Goal: Information Seeking & Learning: Find specific fact

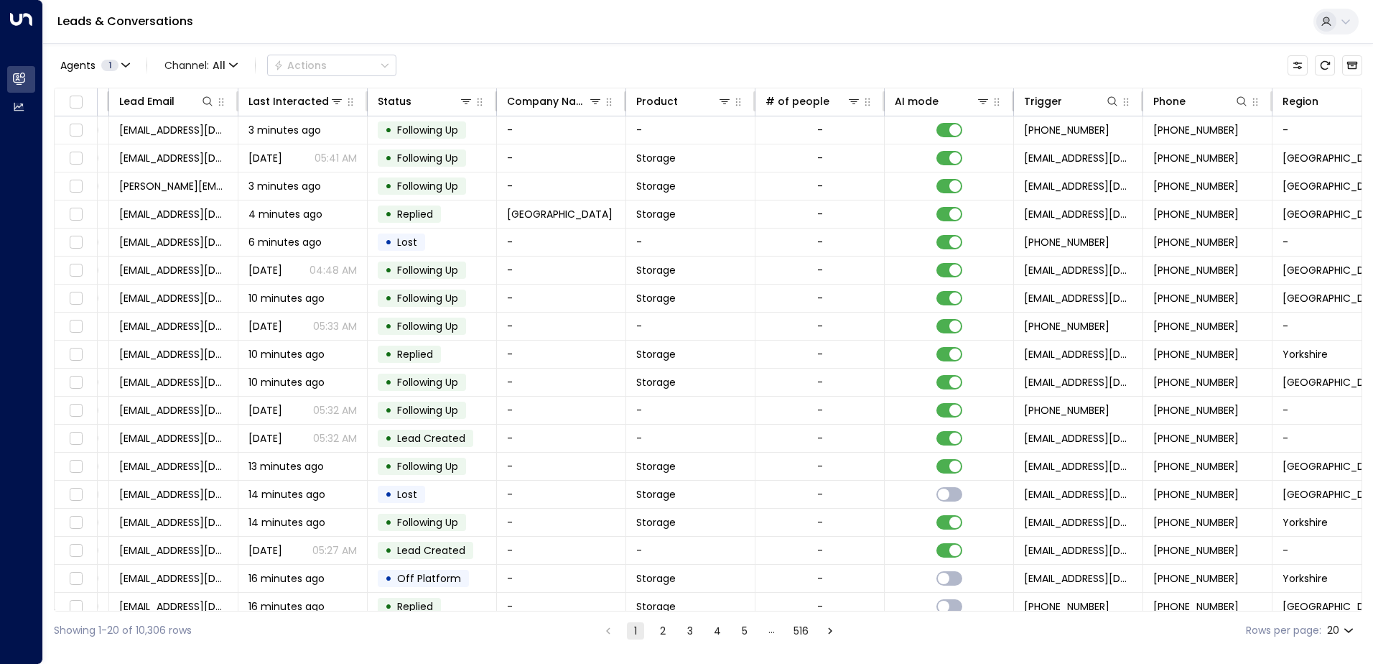
scroll to position [0, 293]
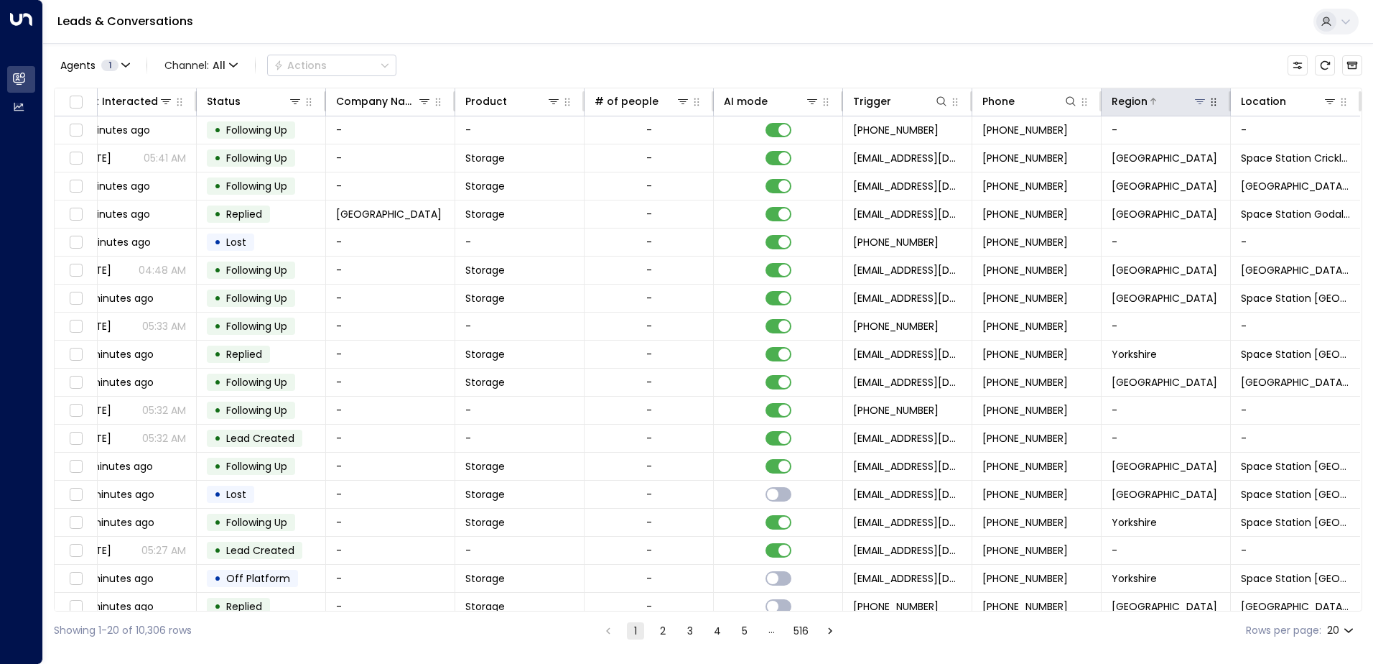
click at [1195, 106] on icon at bounding box center [1200, 101] width 11 height 11
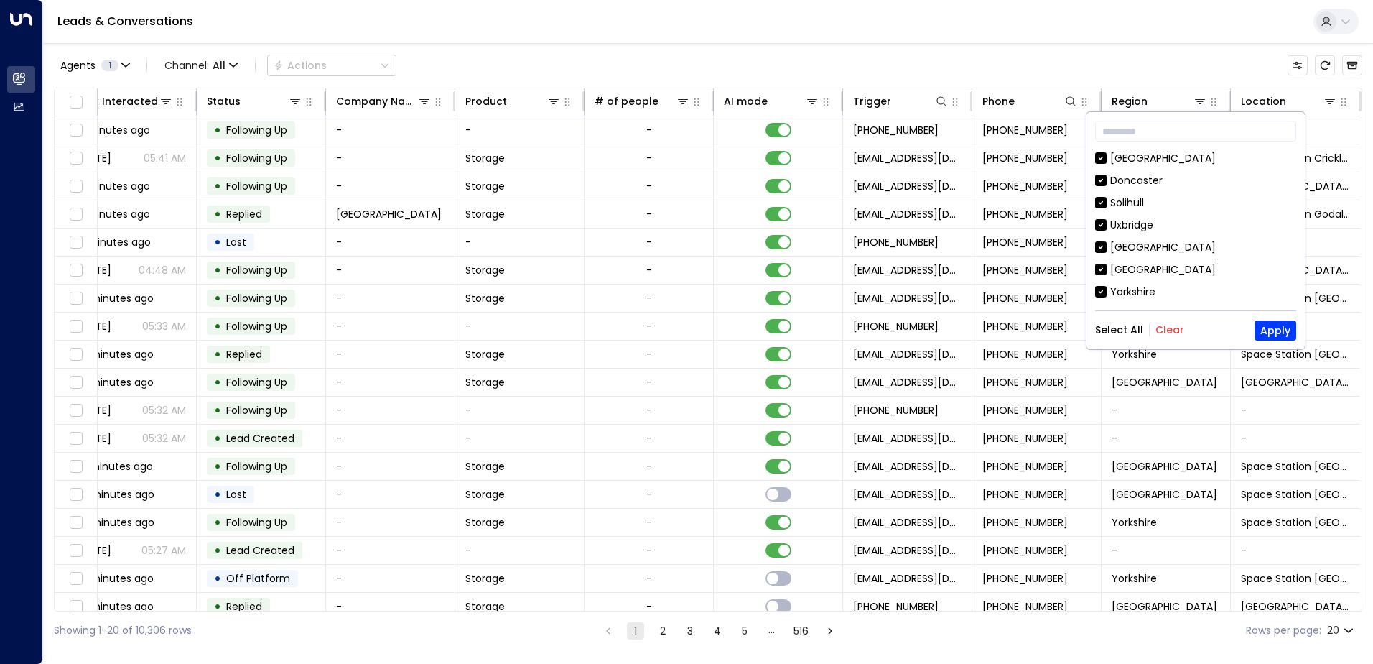
click at [1167, 328] on button "Clear" at bounding box center [1170, 329] width 29 height 11
click at [1139, 266] on div "[GEOGRAPHIC_DATA]" at bounding box center [1164, 269] width 106 height 15
click at [1277, 329] on button "Apply" at bounding box center [1276, 330] width 42 height 20
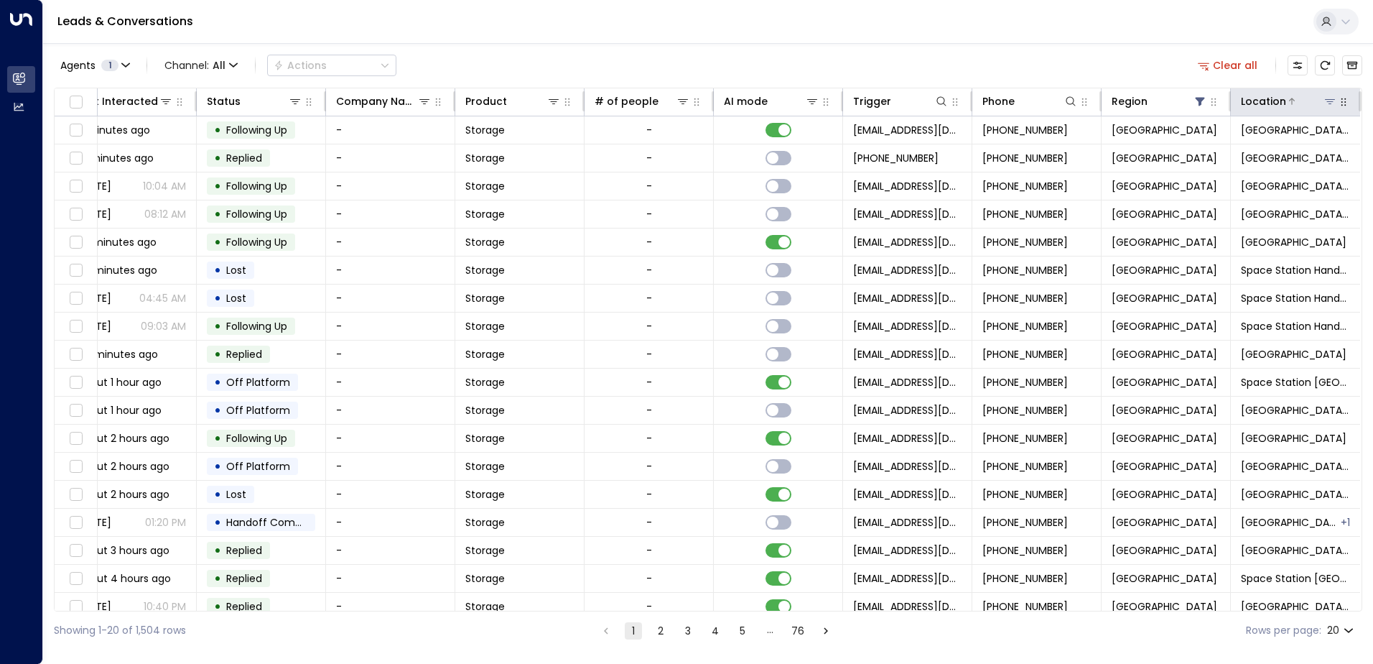
click at [1327, 106] on icon at bounding box center [1330, 101] width 11 height 11
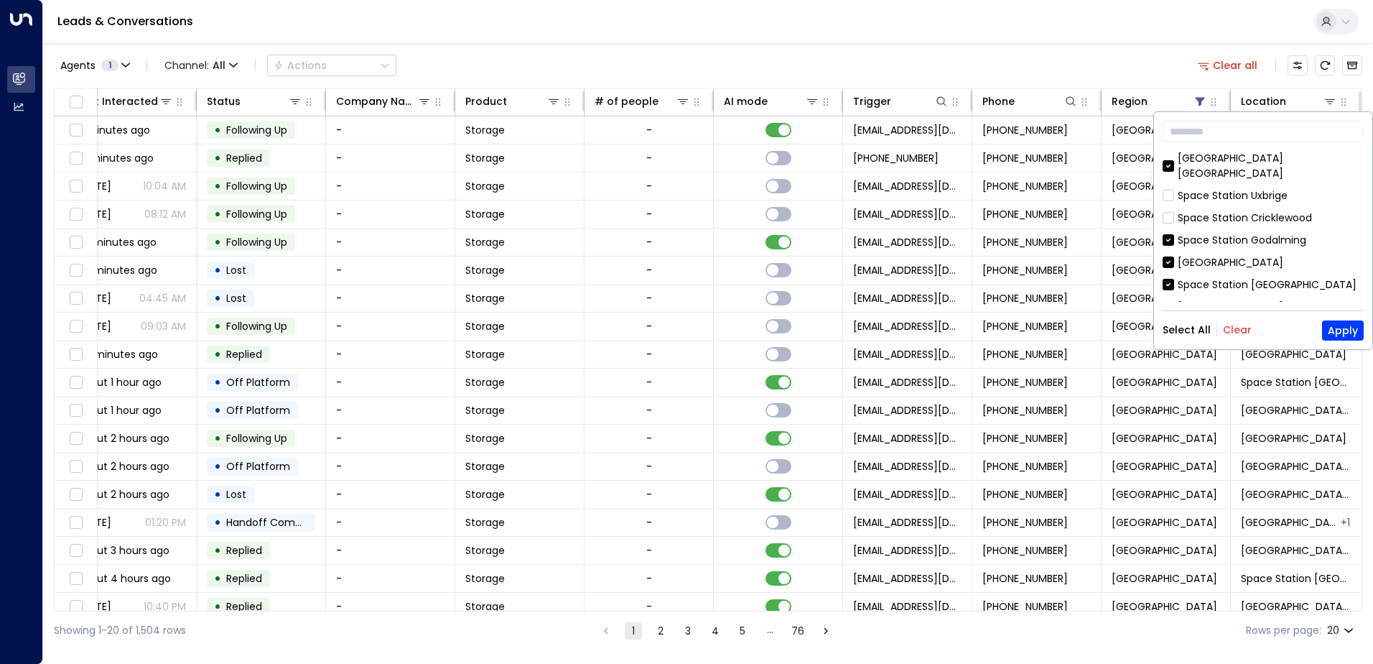
drag, startPoint x: 1229, startPoint y: 329, endPoint x: 1238, endPoint y: 307, distance: 23.2
click at [1230, 325] on button "Clear" at bounding box center [1237, 329] width 29 height 11
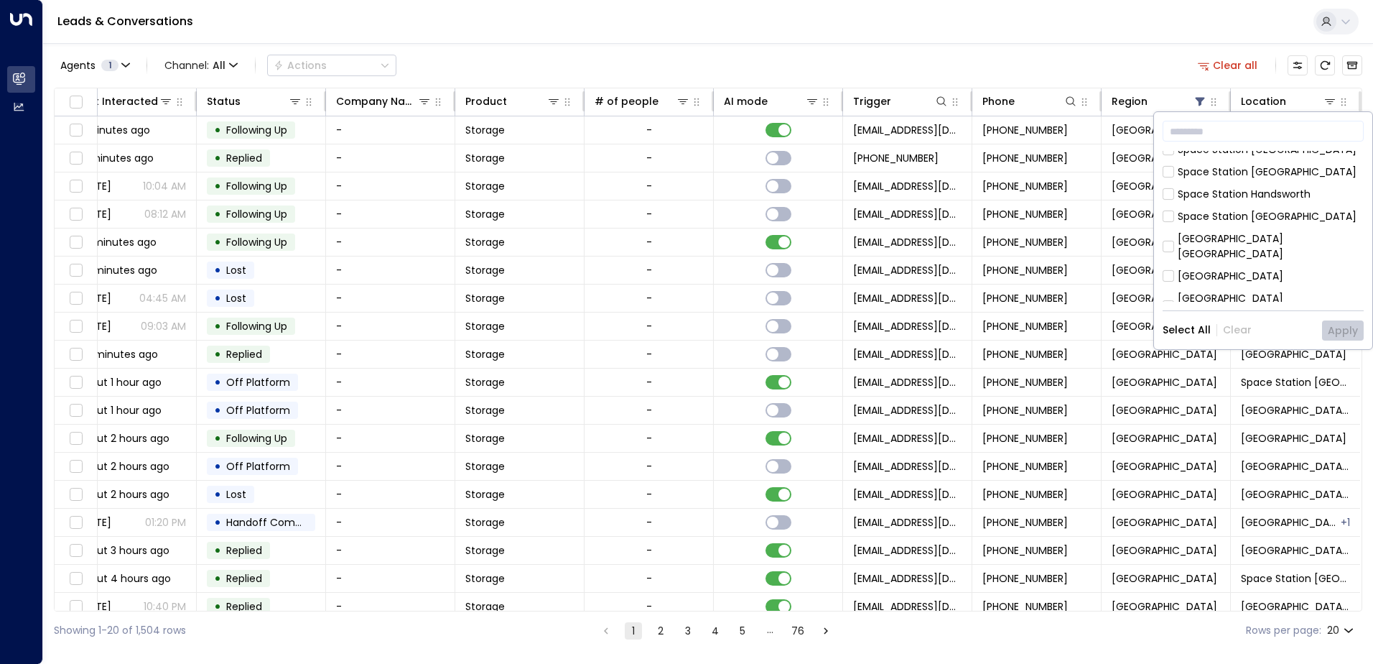
scroll to position [287, 0]
click at [1213, 243] on div "[GEOGRAPHIC_DATA]" at bounding box center [1231, 250] width 106 height 15
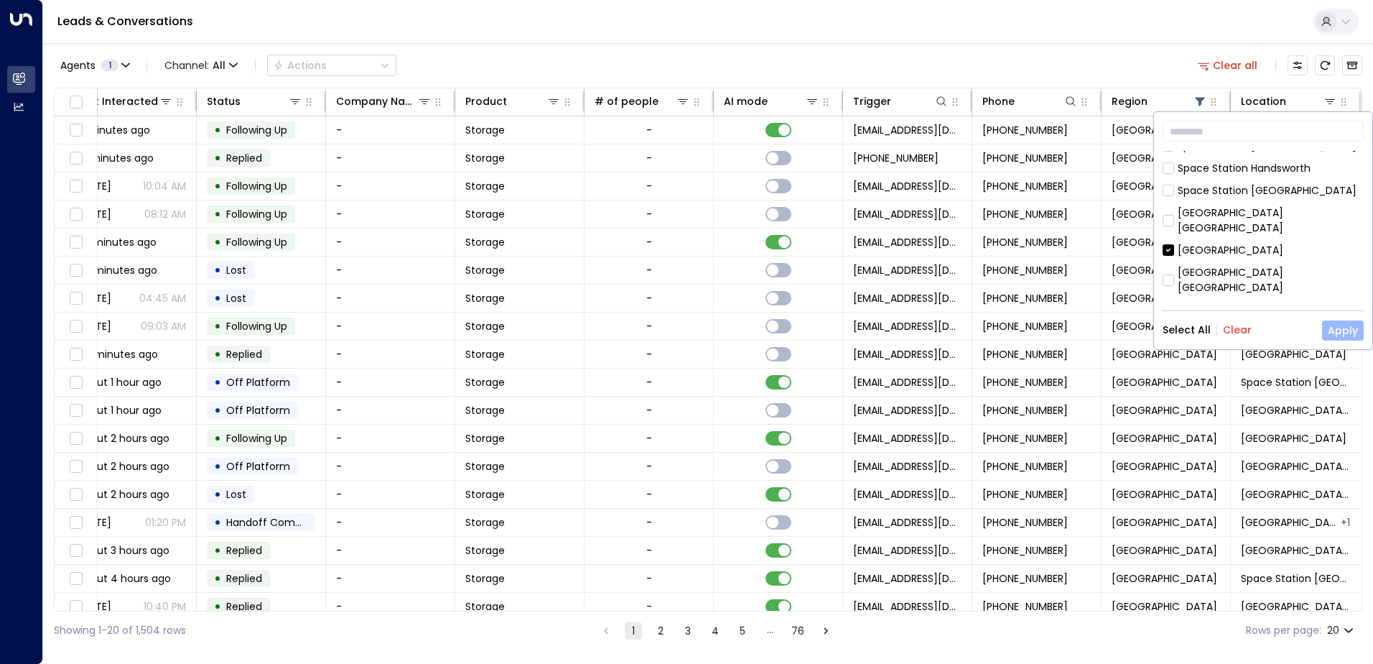
click at [1346, 326] on button "Apply" at bounding box center [1343, 330] width 42 height 20
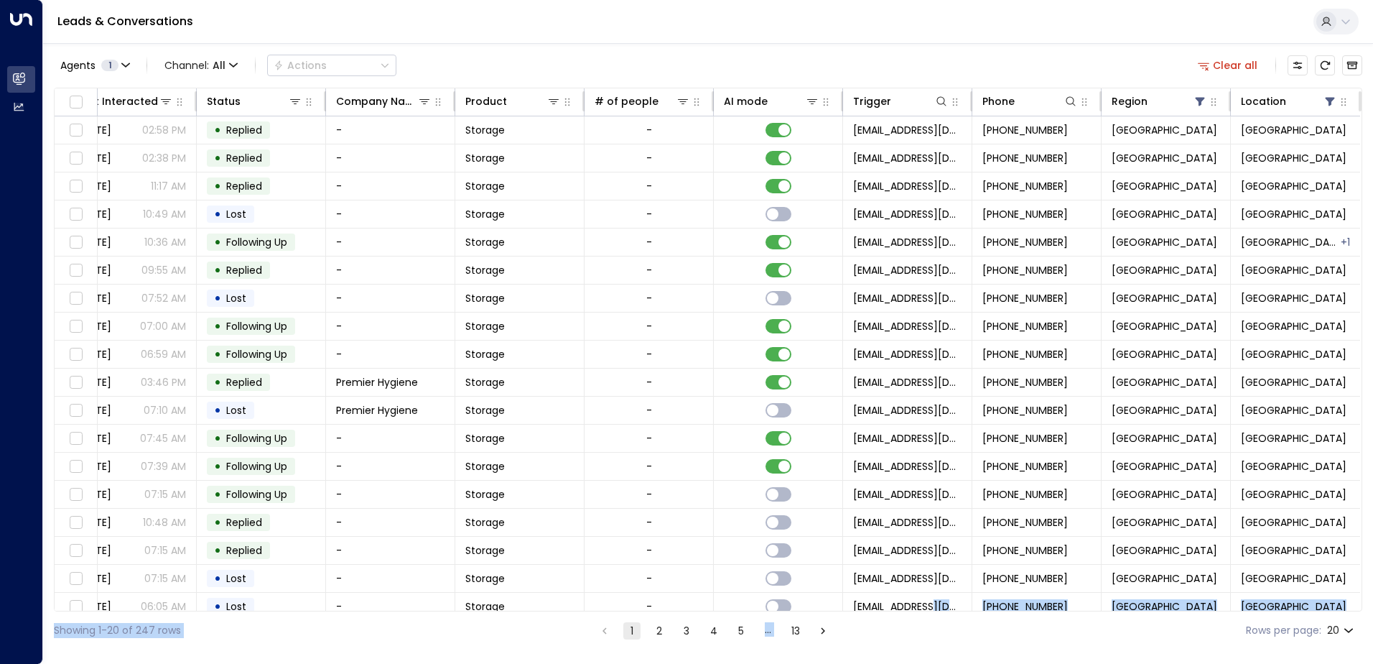
drag, startPoint x: 932, startPoint y: 604, endPoint x: 932, endPoint y: 612, distance: 7.9
click at [932, 612] on div "Agents 1 Channel: All Actions Clear all Lead Name Lead Email Last Interacted St…" at bounding box center [708, 346] width 1309 height 606
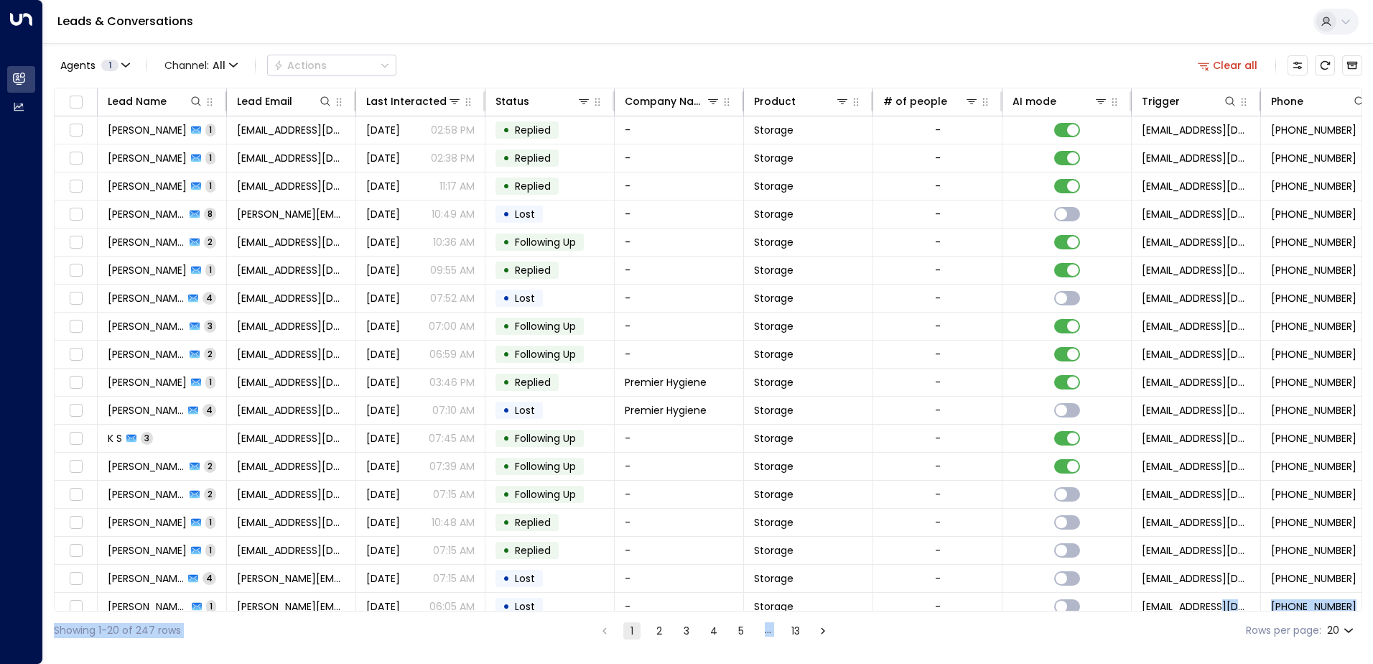
click at [886, 634] on div "Showing 1-20 of 247 rows 1 2 3 4 5 … 13 Rows per page: 20 **" at bounding box center [708, 630] width 1309 height 38
click at [1052, 99] on div "AI mode" at bounding box center [1035, 101] width 44 height 17
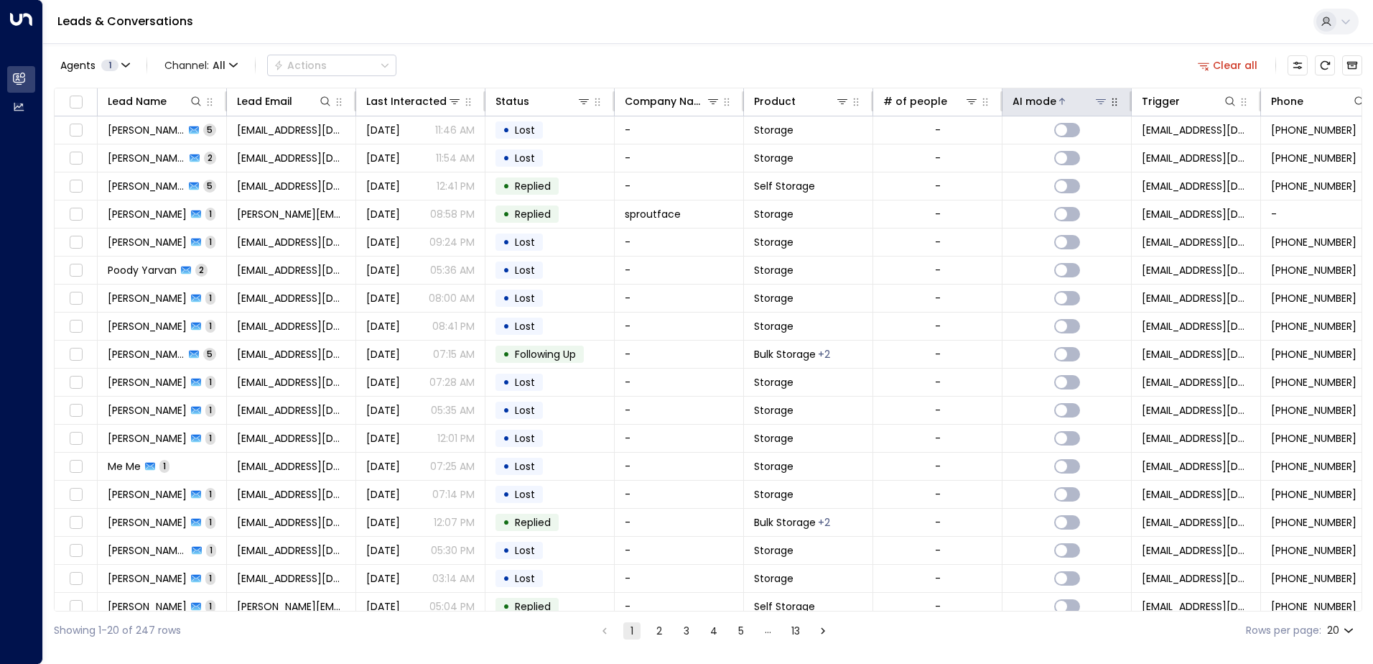
click at [1047, 100] on div "AI mode" at bounding box center [1035, 101] width 44 height 17
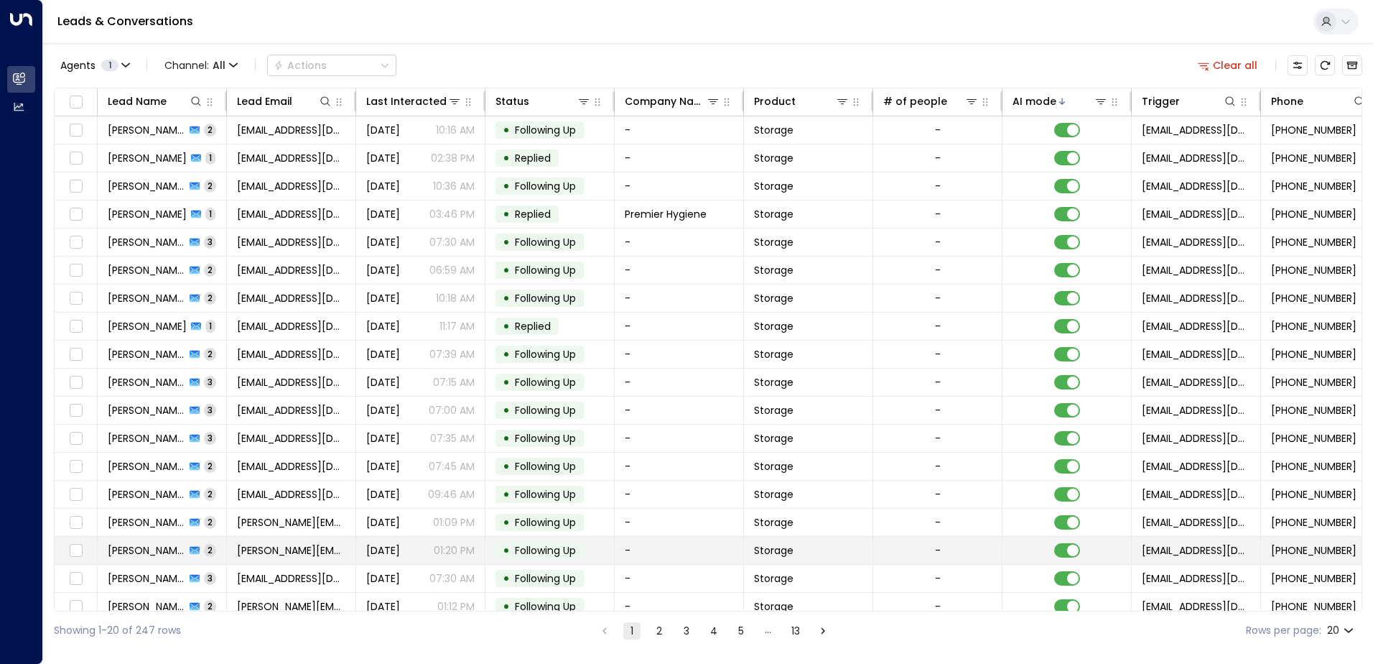
scroll to position [70, 0]
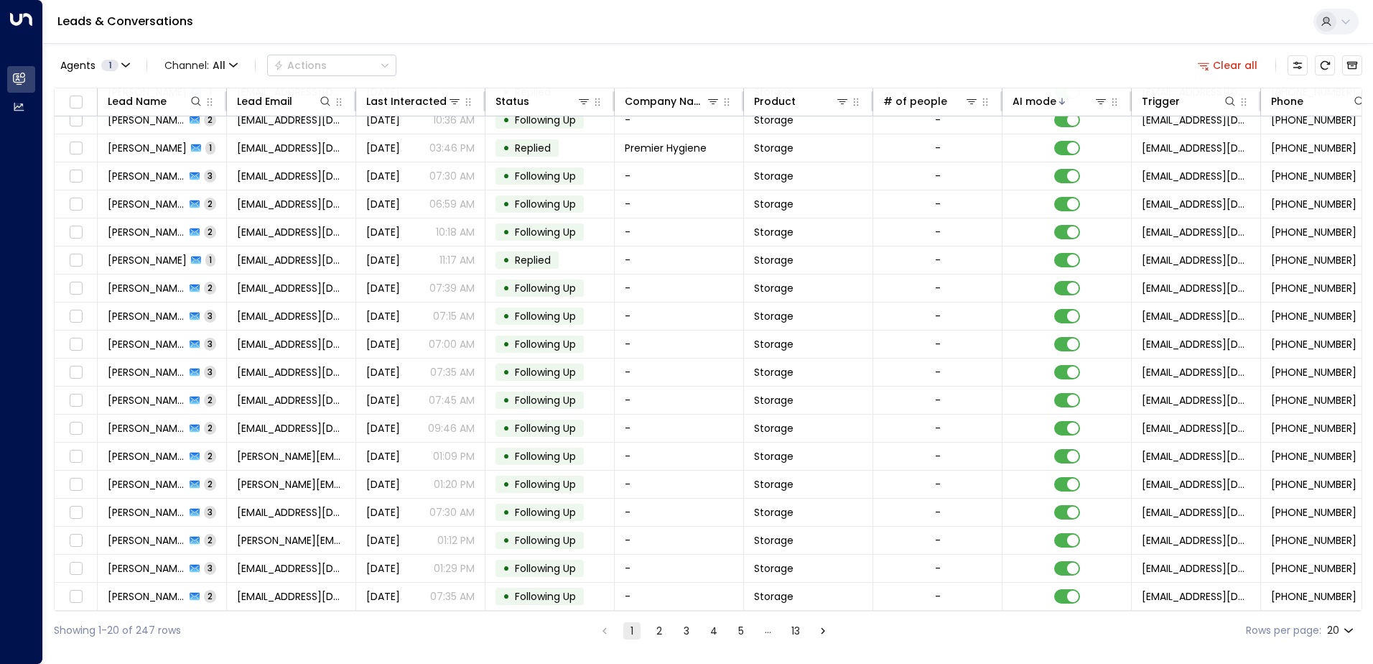
click at [651, 629] on button "2" at bounding box center [659, 630] width 17 height 17
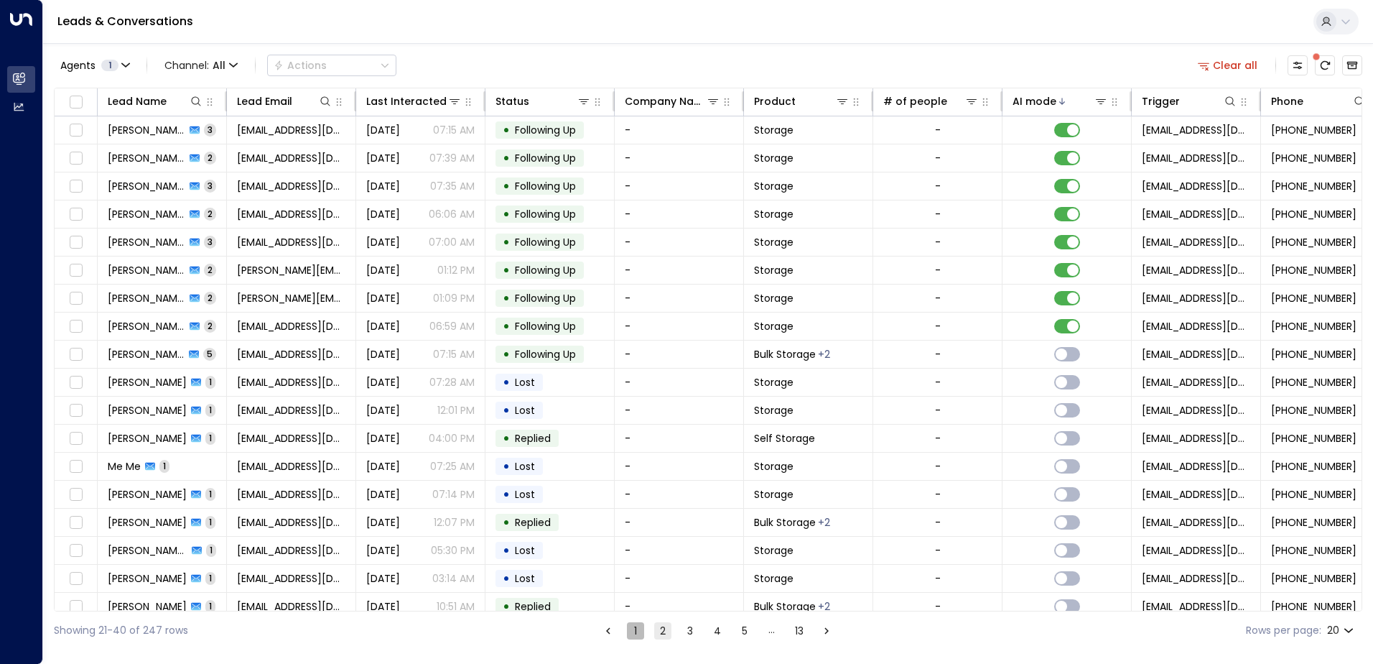
click at [641, 631] on button "1" at bounding box center [635, 630] width 17 height 17
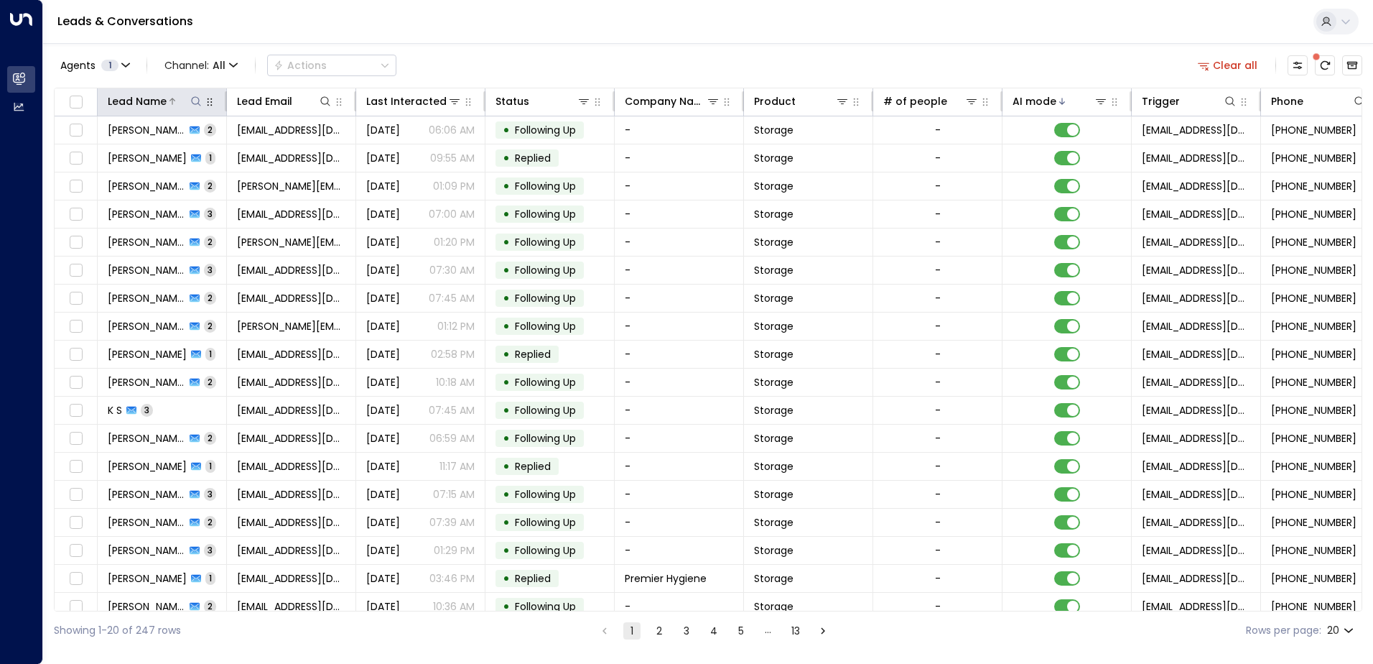
click at [195, 105] on icon at bounding box center [195, 101] width 11 height 11
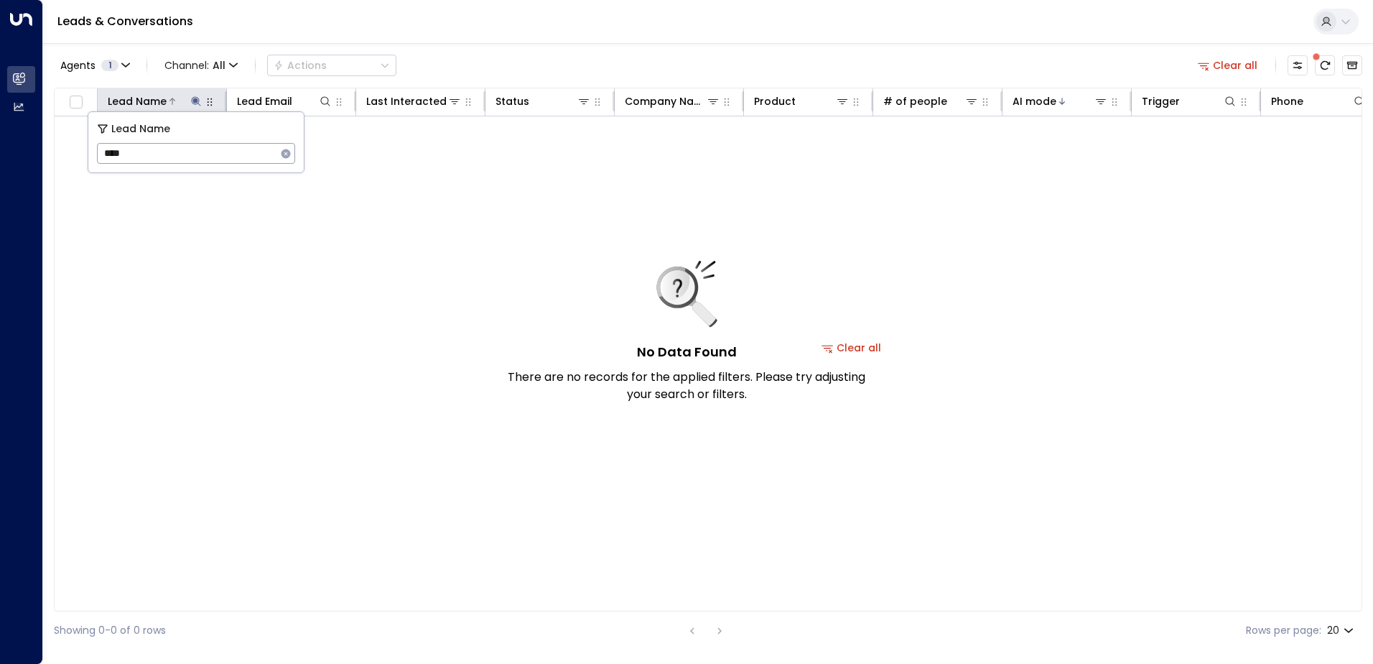
type input "*****"
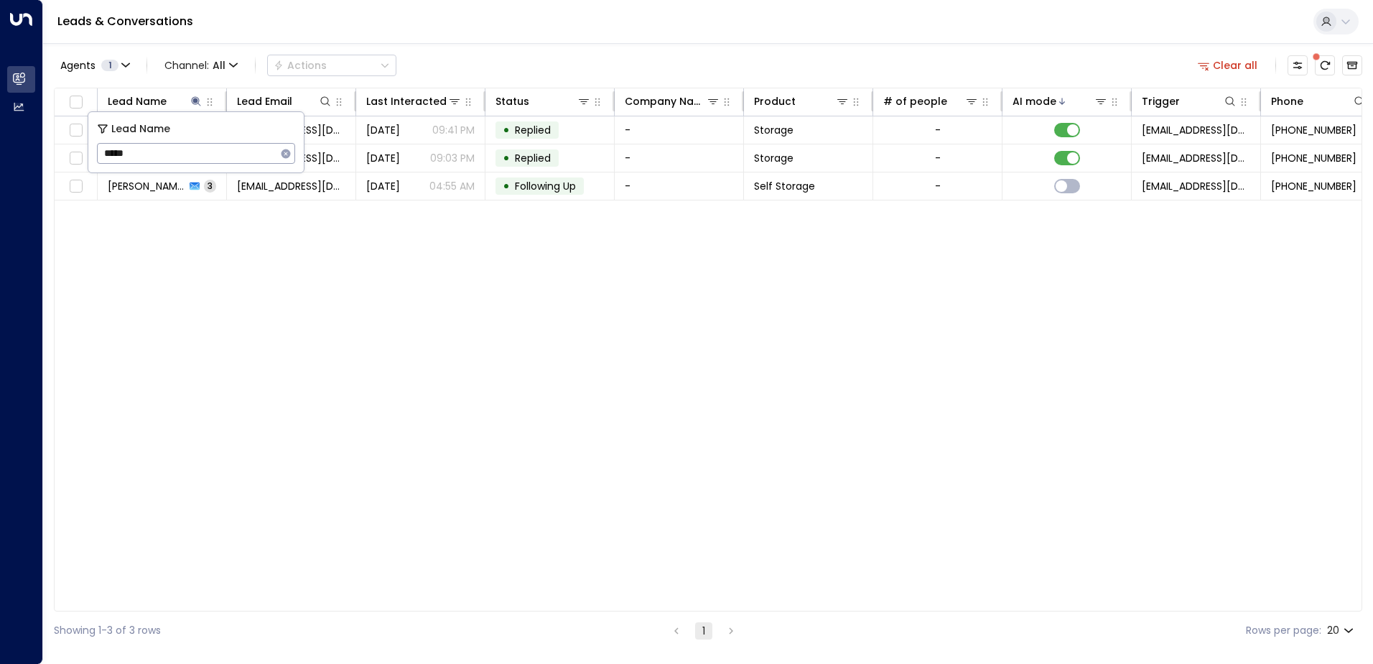
click at [456, 300] on div "Lead Name Lead Email Last Interacted Status Company Name Product # of people AI…" at bounding box center [708, 350] width 1309 height 524
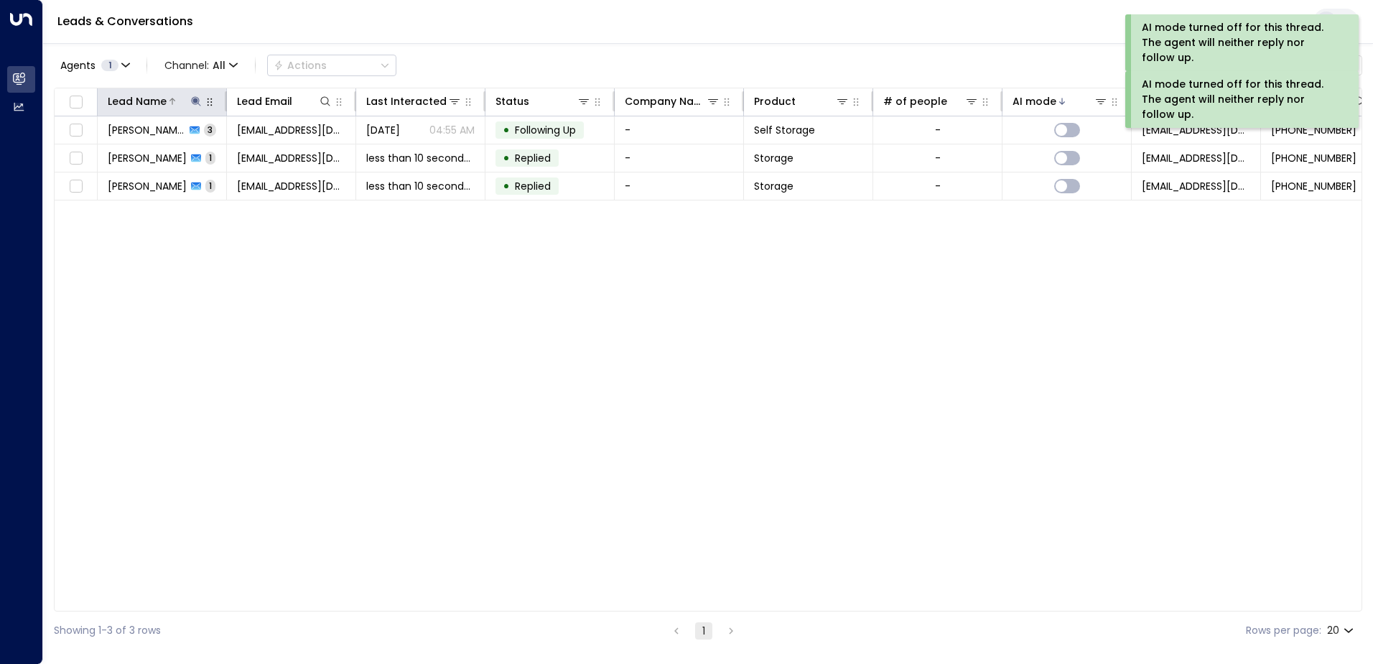
click at [192, 98] on icon at bounding box center [195, 101] width 11 height 11
click at [286, 152] on icon "button" at bounding box center [286, 153] width 9 height 9
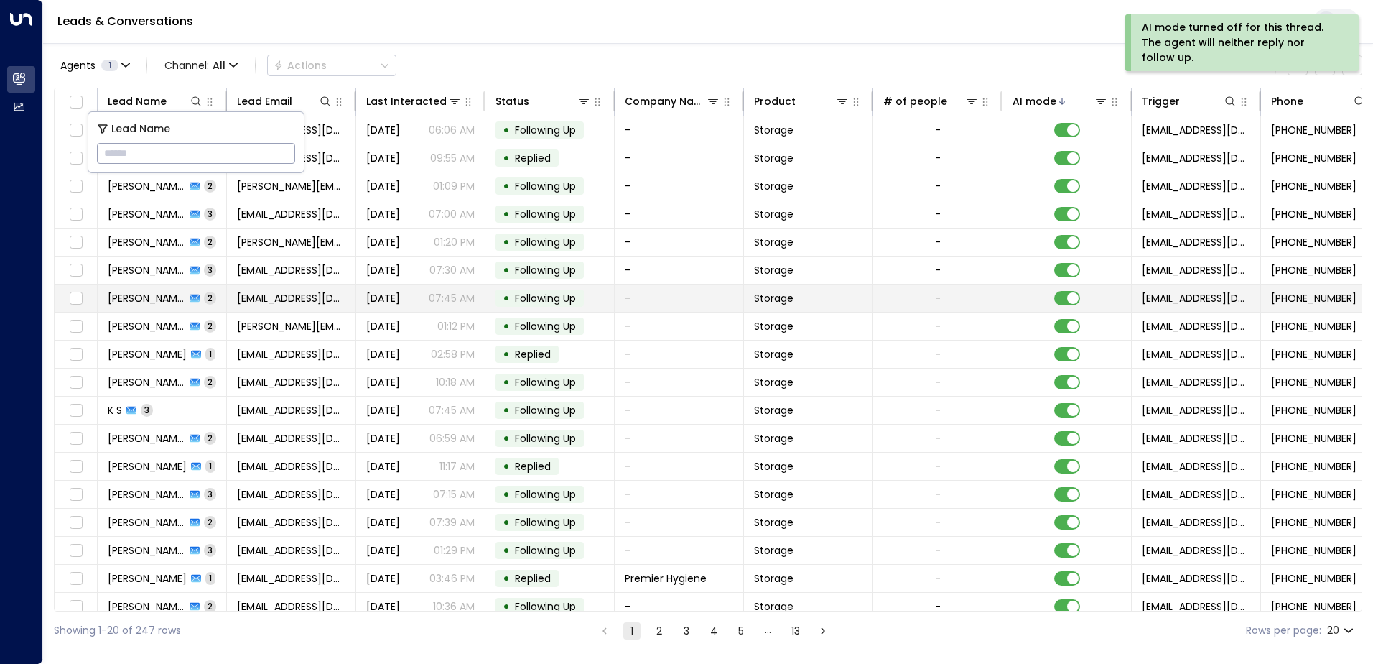
click at [181, 305] on td "[PERSON_NAME] 2" at bounding box center [162, 297] width 129 height 27
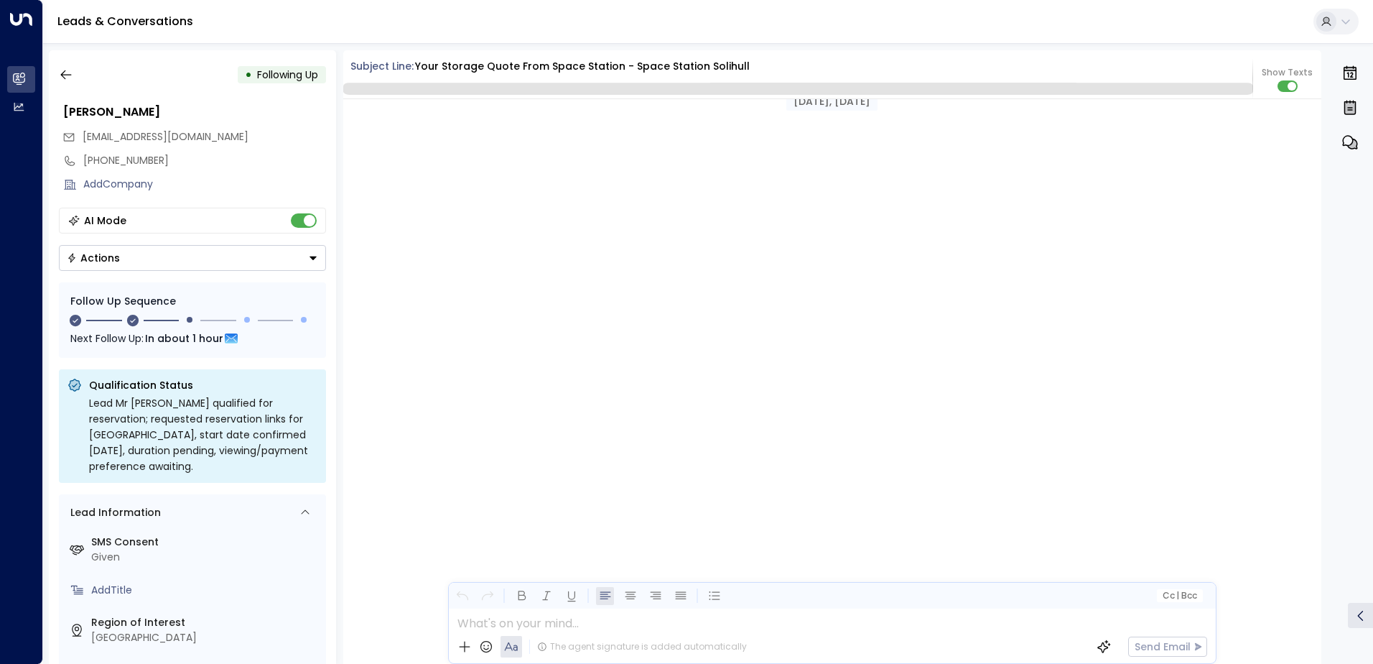
scroll to position [1145, 0]
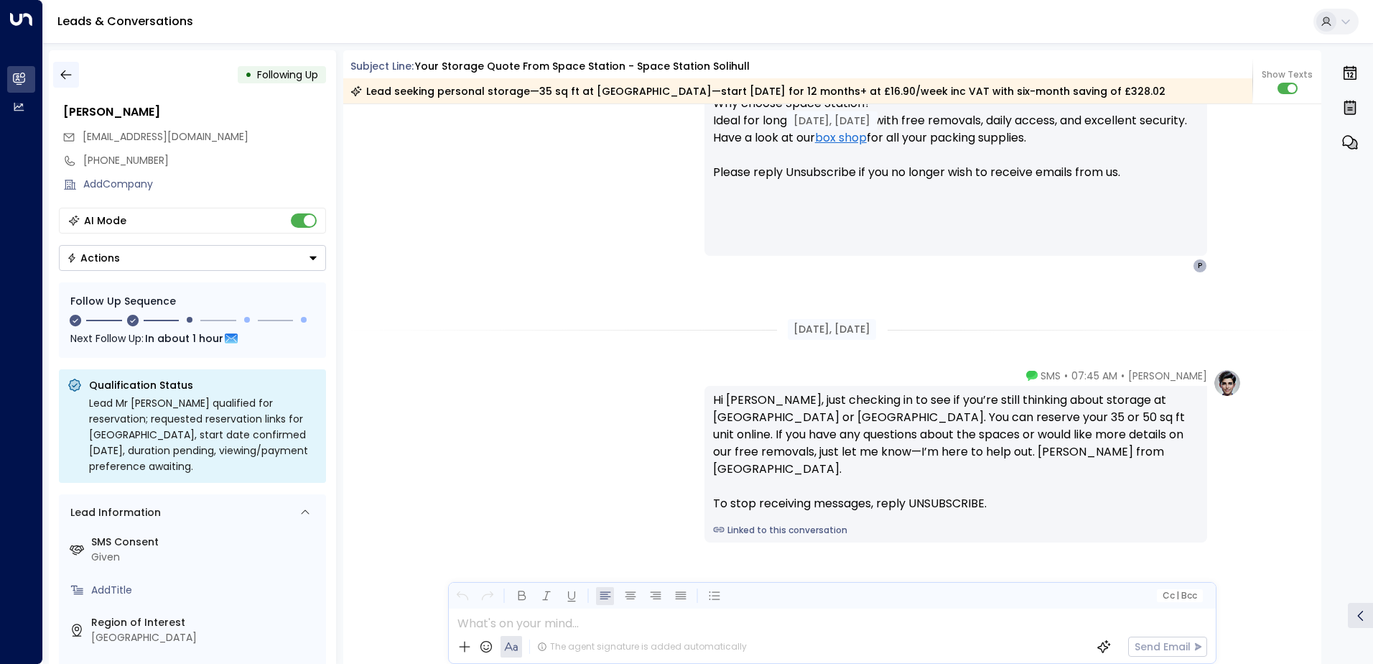
click at [69, 72] on icon "button" at bounding box center [66, 75] width 14 height 14
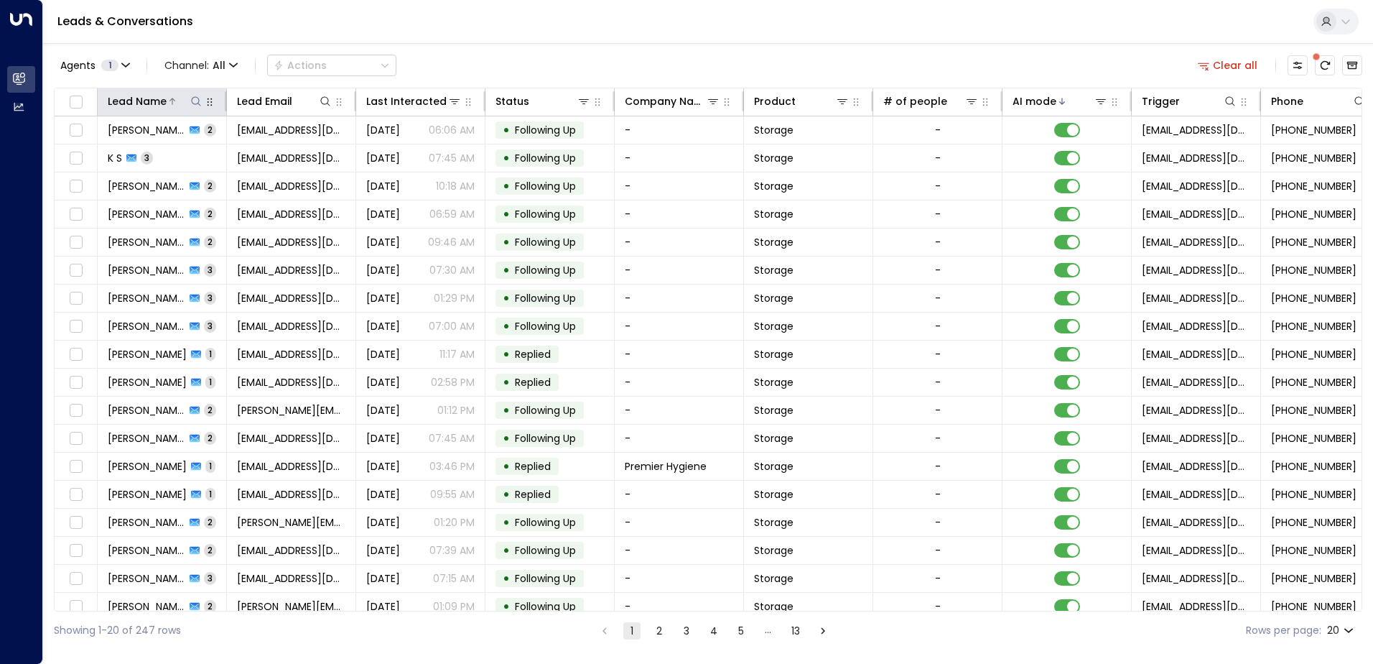
click at [192, 101] on icon at bounding box center [195, 100] width 9 height 9
type input "******"
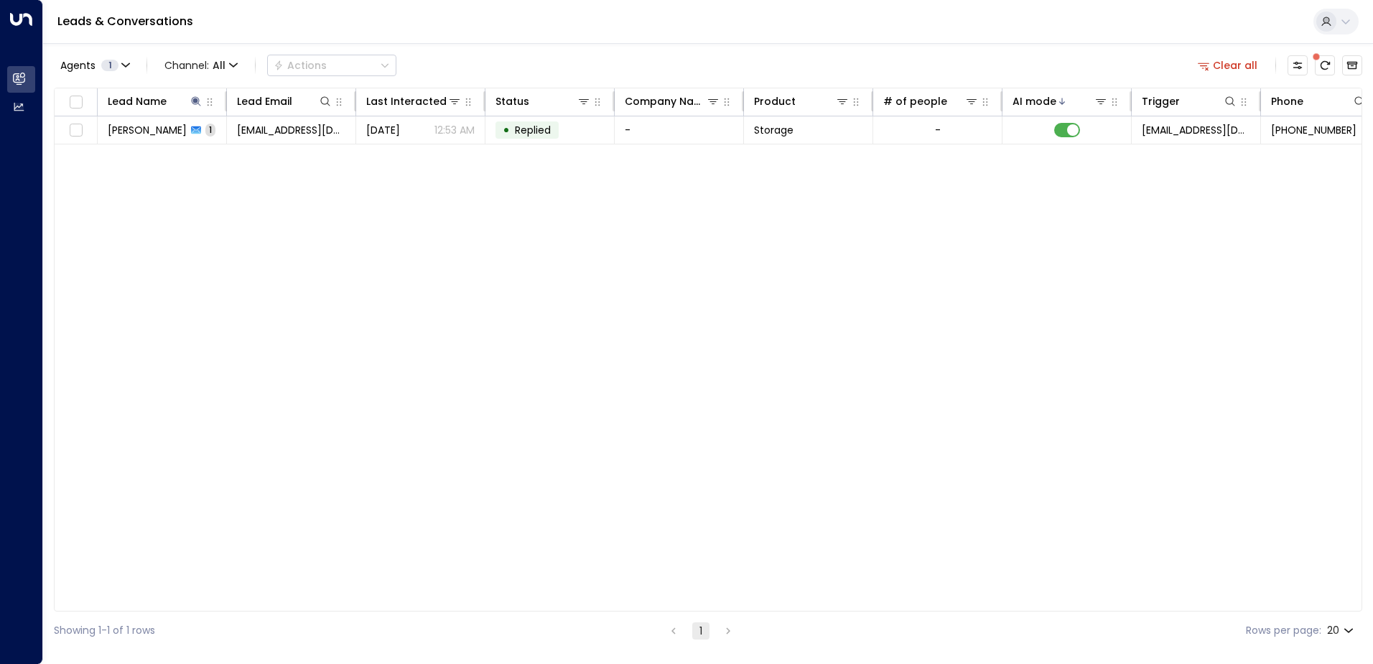
click at [483, 273] on div "Lead Name Lead Email Last Interacted Status Company Name Product # of people AI…" at bounding box center [708, 350] width 1309 height 524
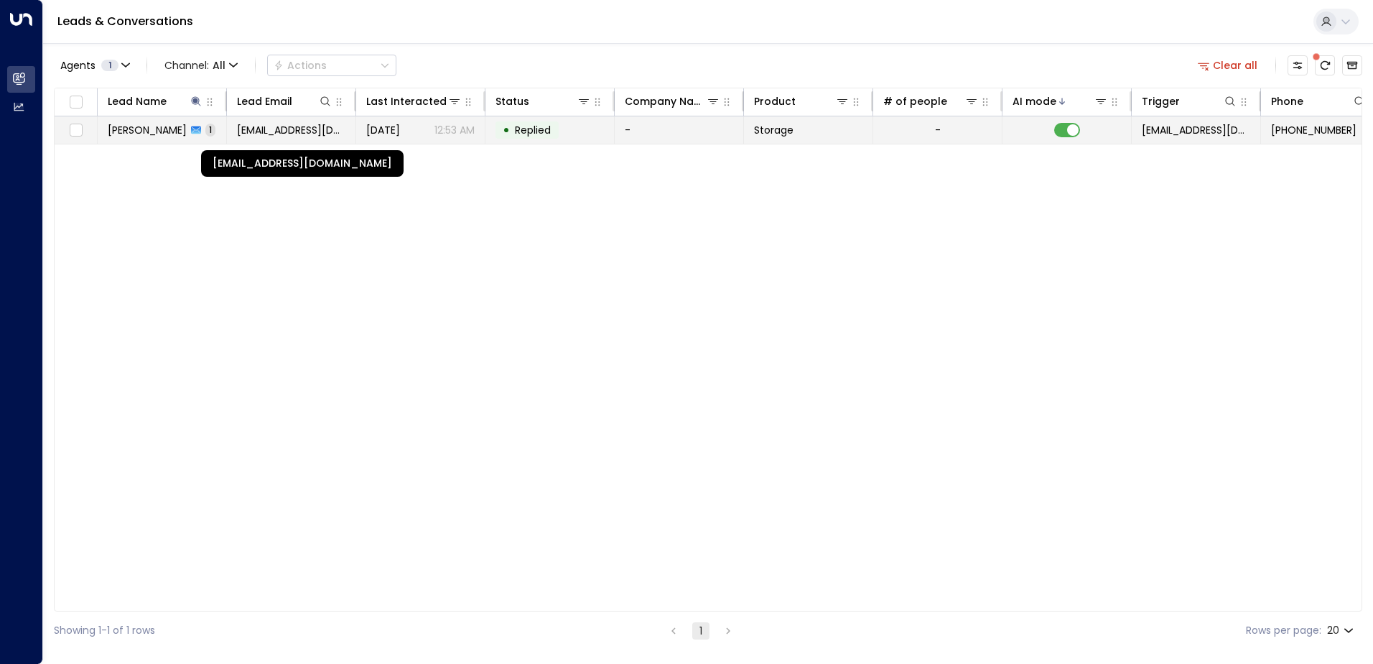
click at [291, 131] on span "[EMAIL_ADDRESS][DOMAIN_NAME]" at bounding box center [291, 130] width 108 height 14
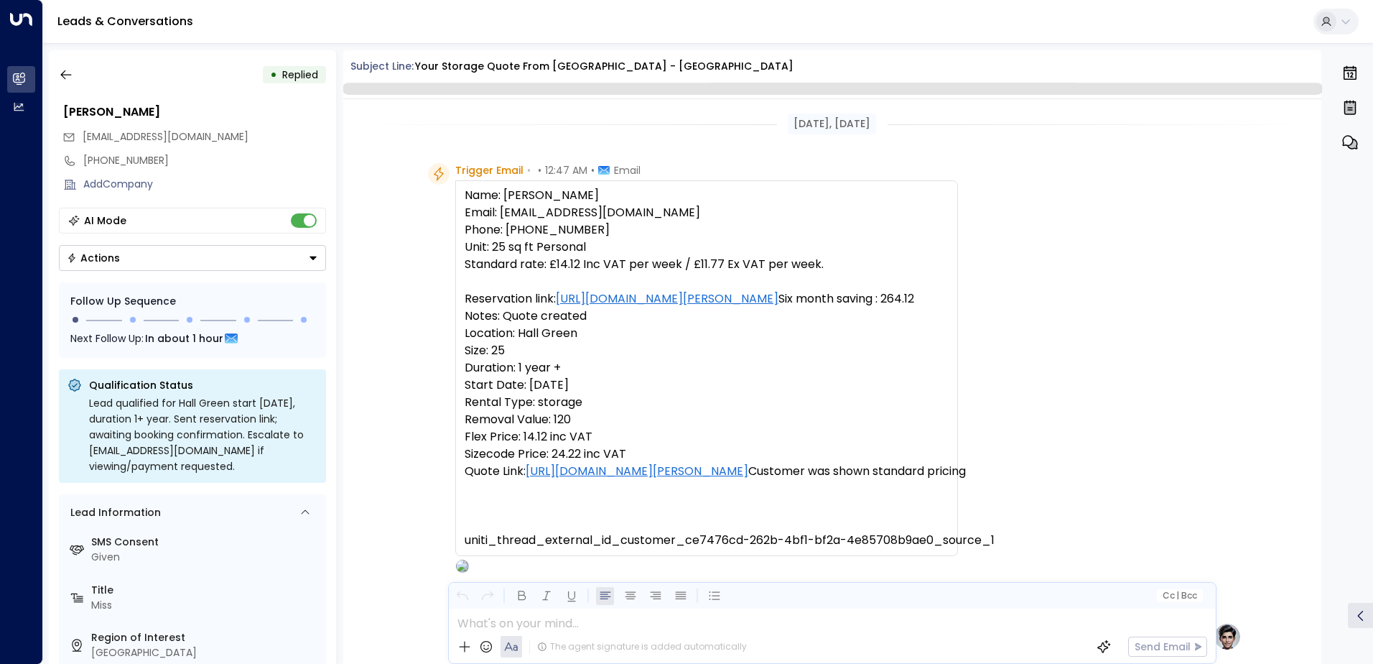
scroll to position [769, 0]
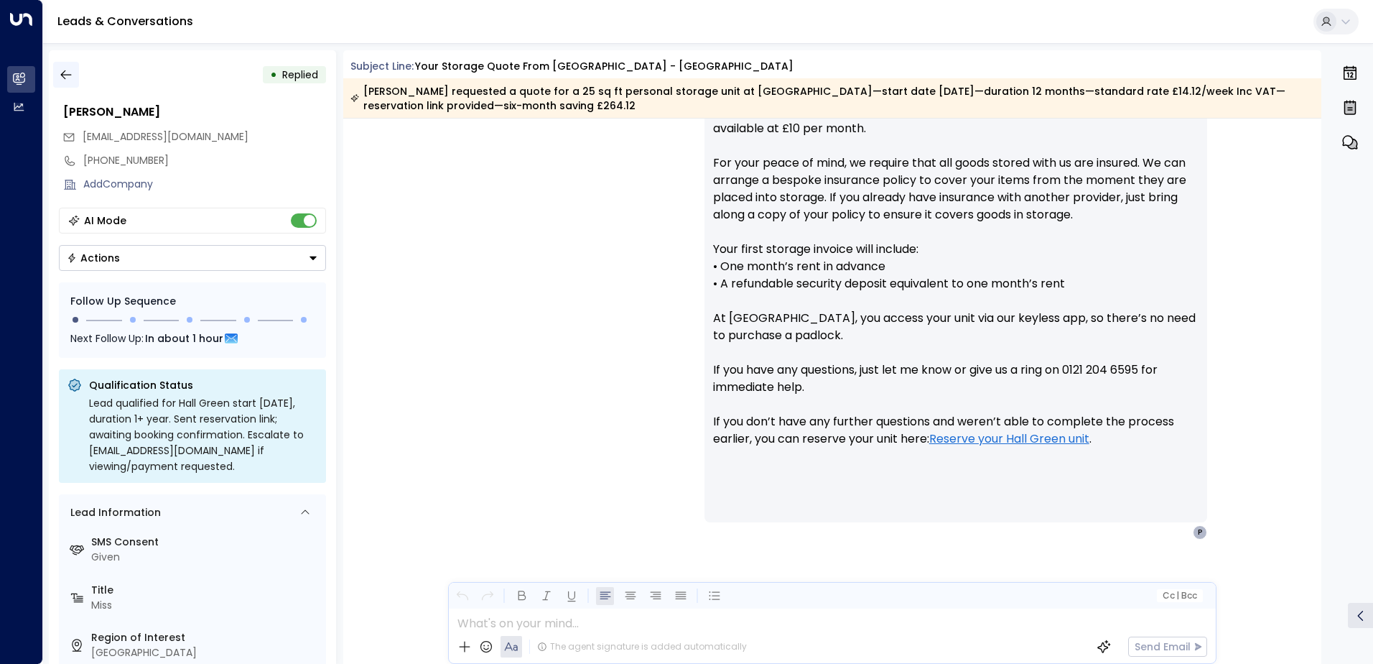
click at [75, 81] on button "button" at bounding box center [66, 75] width 26 height 26
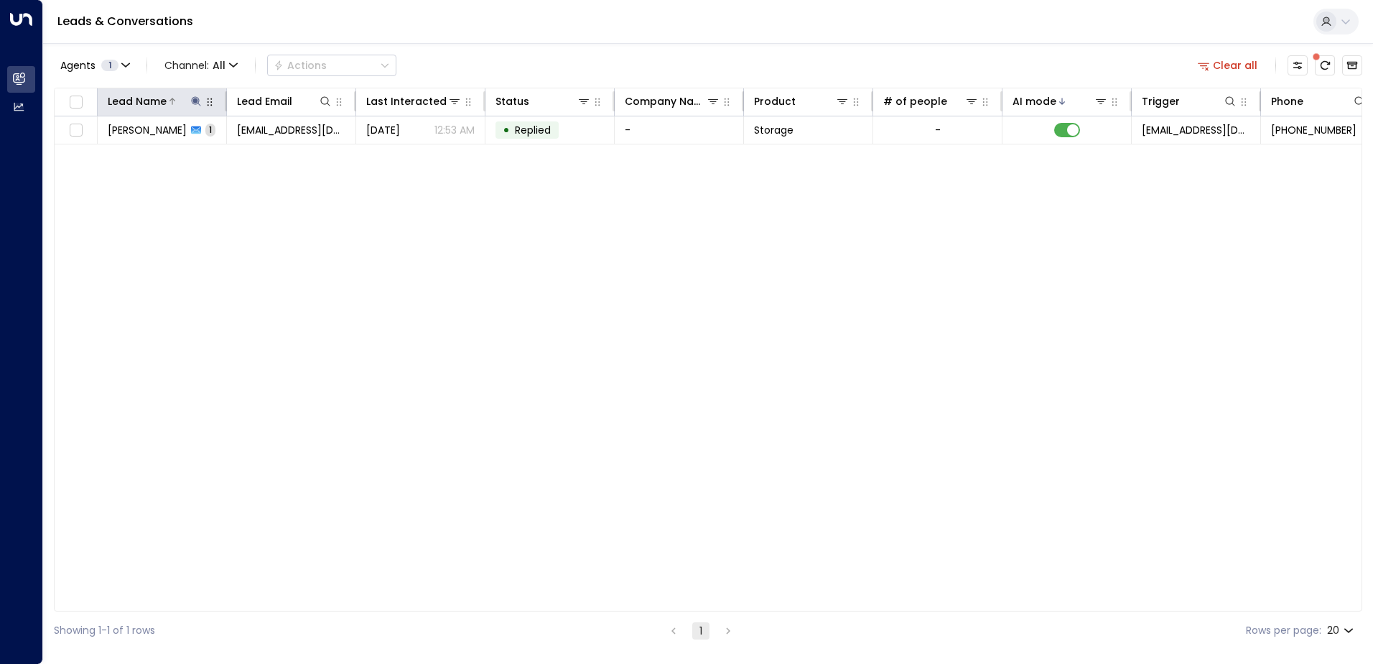
click at [198, 101] on icon at bounding box center [195, 100] width 9 height 9
click at [289, 154] on icon "button" at bounding box center [286, 153] width 9 height 9
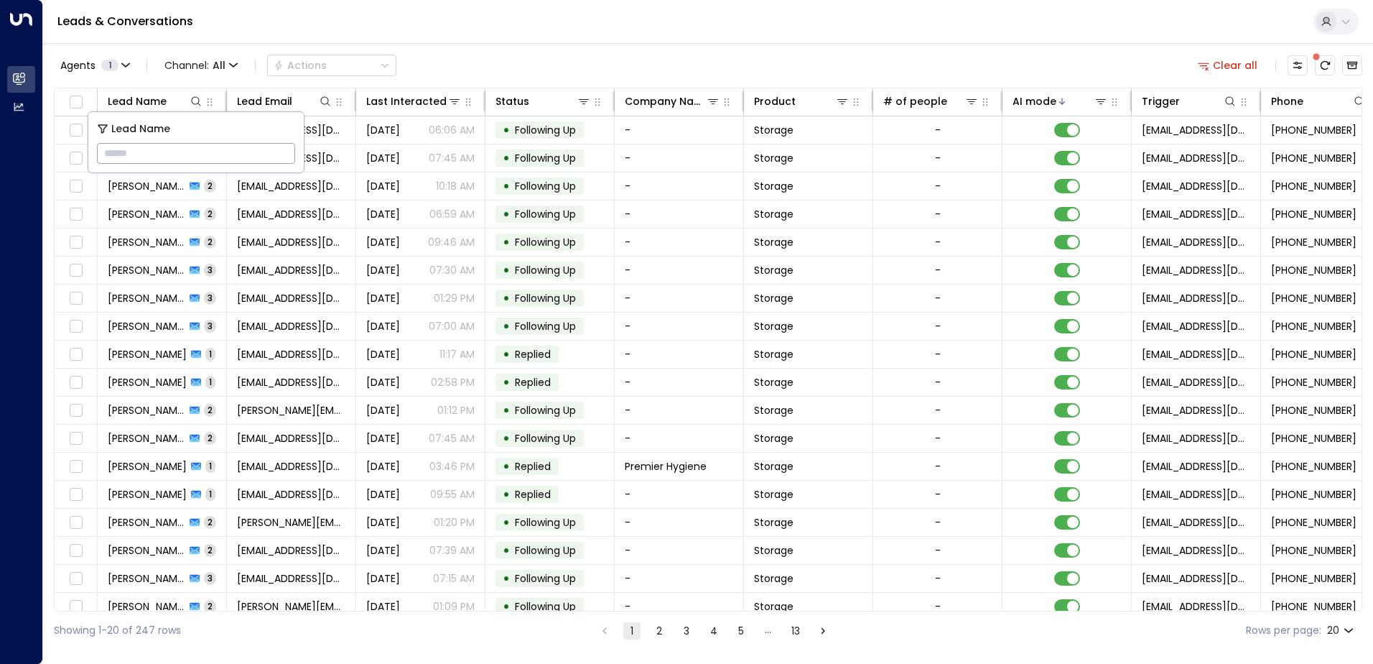
click at [514, 11] on div "Leads & Conversations" at bounding box center [708, 22] width 1330 height 44
